Goal: Task Accomplishment & Management: Use online tool/utility

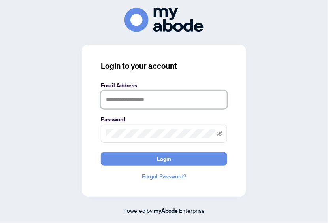
click at [110, 102] on input "text" at bounding box center [164, 99] width 126 height 18
type input "**********"
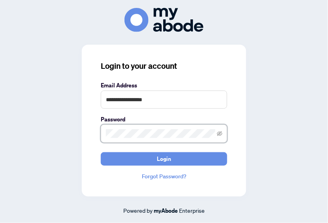
click at [101, 152] on button "Login" at bounding box center [164, 158] width 126 height 13
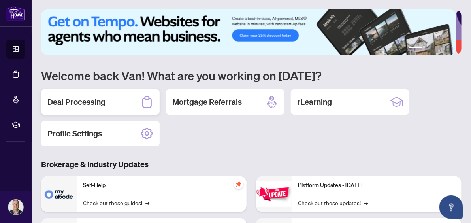
click at [72, 96] on h2 "Deal Processing" at bounding box center [76, 101] width 58 height 11
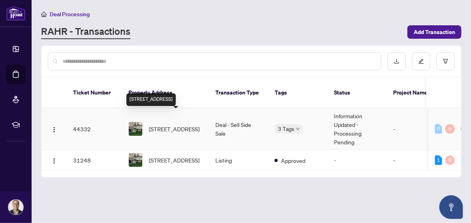
click at [161, 124] on span "110 Elgin Dr, Brampton, Ontario L6Y 2E8, Canada" at bounding box center [174, 128] width 51 height 9
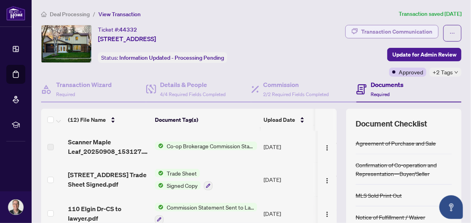
click at [367, 30] on div "Transaction Communication" at bounding box center [396, 31] width 71 height 13
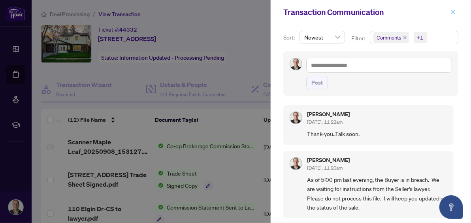
click at [454, 11] on icon "close" at bounding box center [453, 12] width 6 height 6
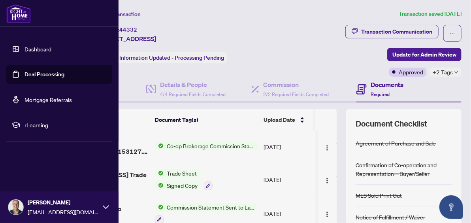
click at [11, 205] on img at bounding box center [15, 207] width 15 height 15
click at [17, 161] on icon "button" at bounding box center [16, 160] width 6 height 6
